Goal: Task Accomplishment & Management: Manage account settings

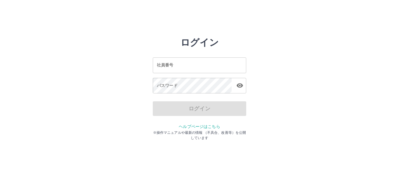
click at [182, 62] on input "社員番号" at bounding box center [199, 64] width 93 height 15
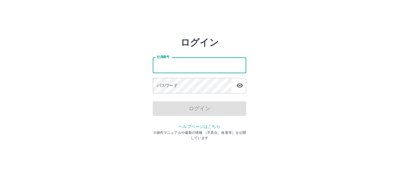
type input "*******"
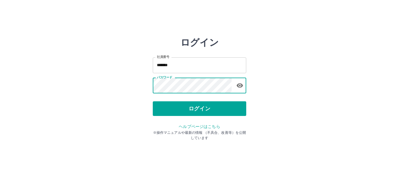
click at [238, 89] on icon "button" at bounding box center [239, 85] width 7 height 7
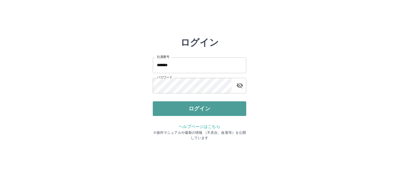
click at [216, 111] on button "ログイン" at bounding box center [199, 108] width 93 height 15
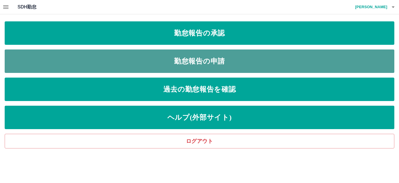
click at [192, 54] on link "勤怠報告の申請" at bounding box center [200, 60] width 390 height 23
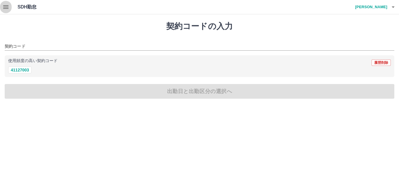
click at [3, 6] on icon "button" at bounding box center [5, 7] width 7 height 7
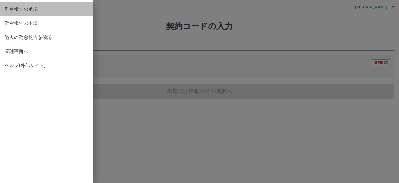
click at [35, 6] on span "勤怠報告の承認" at bounding box center [47, 9] width 84 height 7
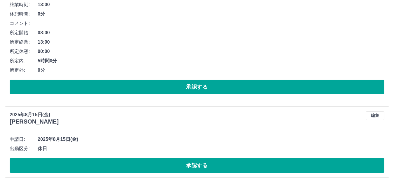
scroll to position [1646, 0]
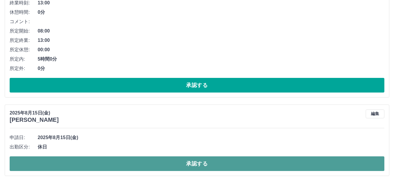
click at [100, 160] on button "承認する" at bounding box center [197, 163] width 375 height 15
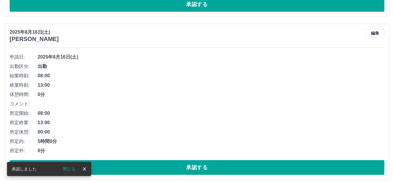
scroll to position [1567, 0]
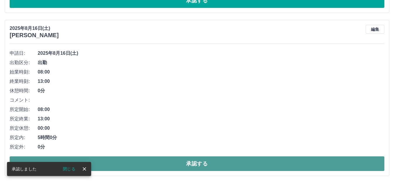
click at [101, 157] on button "承認する" at bounding box center [197, 163] width 375 height 15
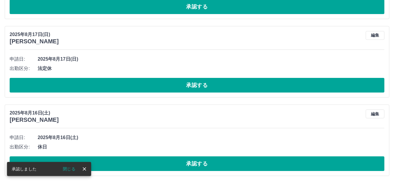
scroll to position [1405, 0]
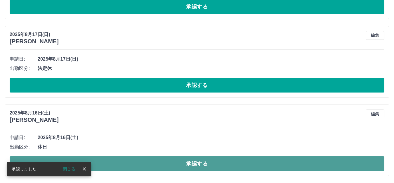
click at [100, 158] on button "承認する" at bounding box center [197, 163] width 375 height 15
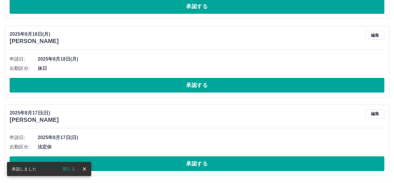
scroll to position [1326, 0]
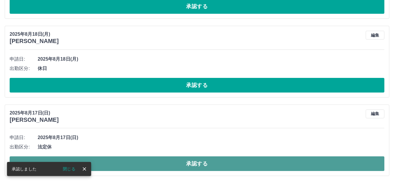
click at [102, 160] on button "承認する" at bounding box center [197, 163] width 375 height 15
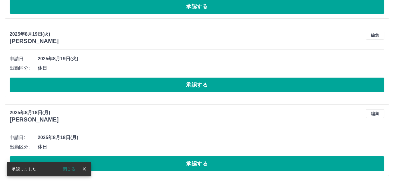
scroll to position [1248, 0]
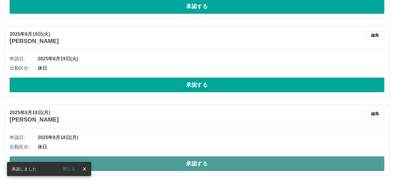
click at [99, 158] on button "承認する" at bounding box center [197, 163] width 375 height 15
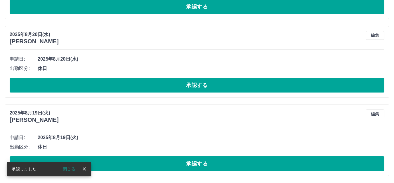
scroll to position [1169, 0]
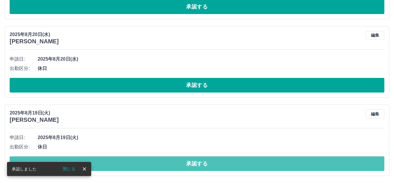
click at [99, 158] on button "承認する" at bounding box center [197, 163] width 375 height 15
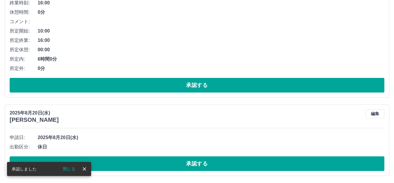
scroll to position [1091, 0]
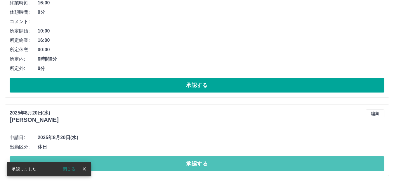
click at [99, 158] on button "承認する" at bounding box center [197, 163] width 375 height 15
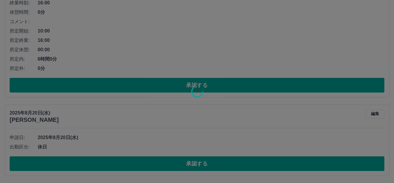
scroll to position [1013, 0]
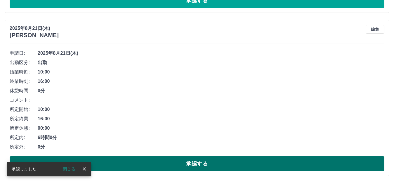
click at [108, 158] on button "承認する" at bounding box center [197, 163] width 375 height 15
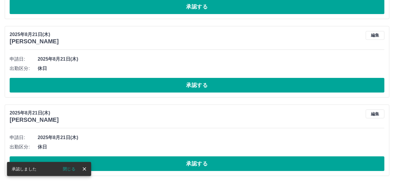
scroll to position [850, 0]
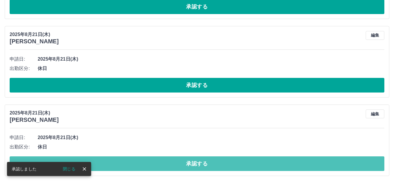
click at [106, 157] on button "承認する" at bounding box center [197, 163] width 375 height 15
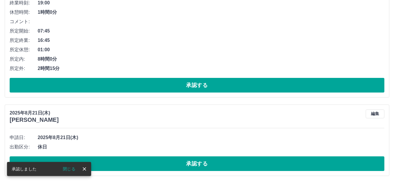
scroll to position [772, 0]
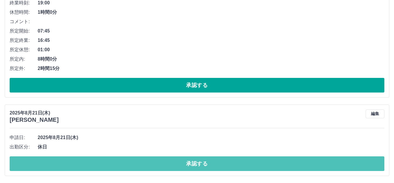
click at [105, 157] on button "承認する" at bounding box center [197, 163] width 375 height 15
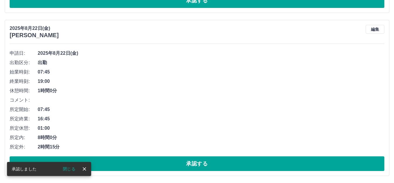
scroll to position [694, 0]
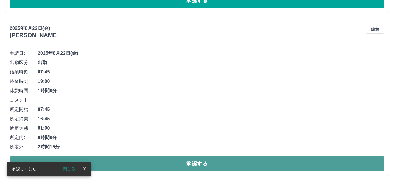
click at [105, 160] on button "承認する" at bounding box center [197, 163] width 375 height 15
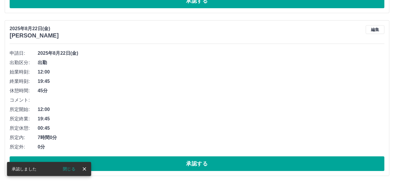
scroll to position [531, 0]
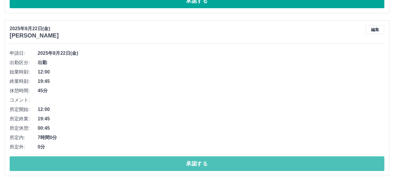
click at [105, 160] on button "承認する" at bounding box center [197, 163] width 375 height 15
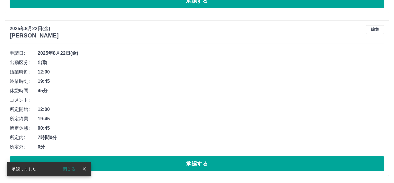
scroll to position [369, 0]
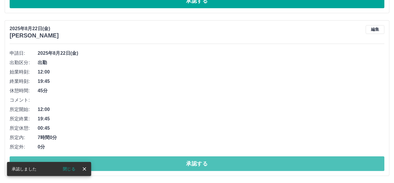
click at [105, 160] on button "承認する" at bounding box center [197, 163] width 375 height 15
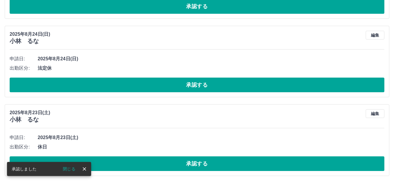
scroll to position [206, 0]
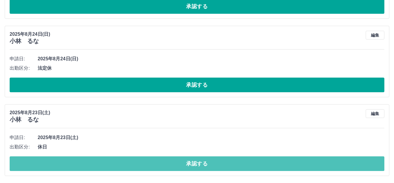
click at [105, 160] on button "承認する" at bounding box center [197, 163] width 375 height 15
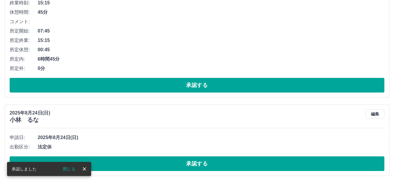
scroll to position [128, 0]
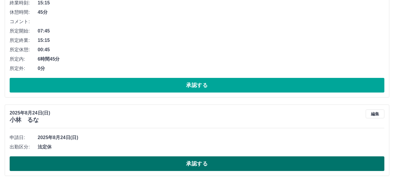
click at [99, 156] on button "承認する" at bounding box center [197, 163] width 375 height 15
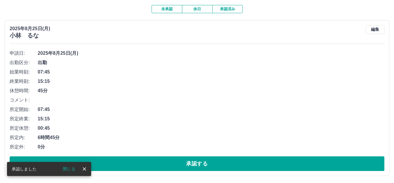
scroll to position [49, 0]
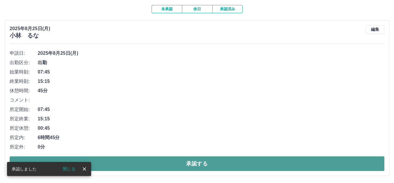
click at [117, 160] on button "承認する" at bounding box center [197, 163] width 375 height 15
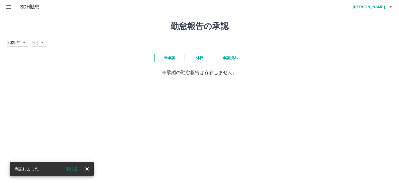
scroll to position [0, 0]
click at [383, 6] on h4 "[PERSON_NAME]" at bounding box center [369, 7] width 35 height 14
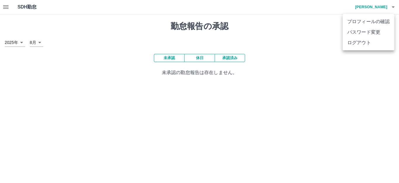
click at [361, 42] on li "ログアウト" at bounding box center [369, 42] width 52 height 11
